Goal: Navigation & Orientation: Find specific page/section

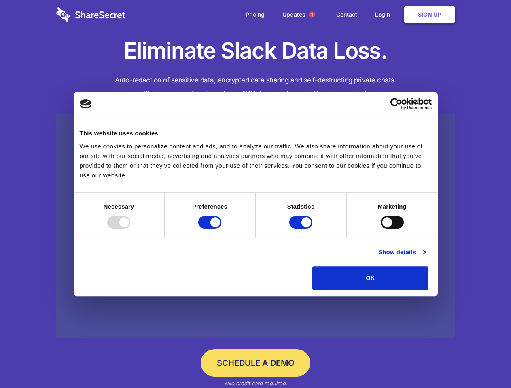
click at [130, 229] on div at bounding box center [118, 222] width 23 height 13
click at [221, 229] on input "Preferences" at bounding box center [209, 222] width 23 height 13
checkbox input "false"
click at [302, 229] on input "Statistics" at bounding box center [300, 222] width 23 height 13
checkbox input "false"
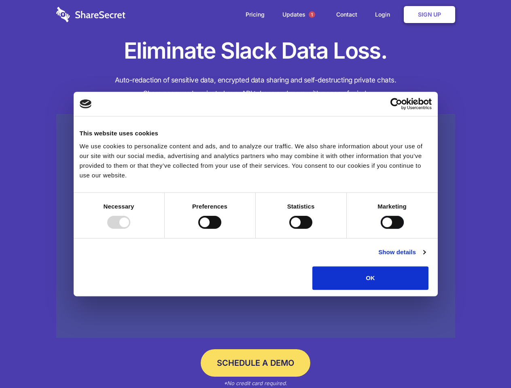
click at [381, 229] on input "Marketing" at bounding box center [392, 222] width 23 height 13
checkbox input "true"
click at [425, 257] on link "Show details" at bounding box center [401, 253] width 47 height 10
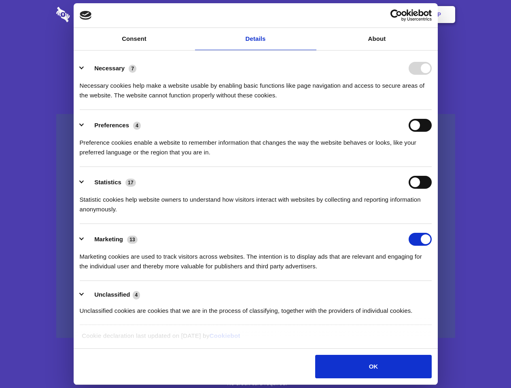
click at [432, 110] on li "Necessary 7 Necessary cookies help make a website usable by enabling basic func…" at bounding box center [256, 81] width 352 height 57
click at [311, 15] on span "1" at bounding box center [312, 14] width 6 height 6
